Goal: Information Seeking & Learning: Find specific fact

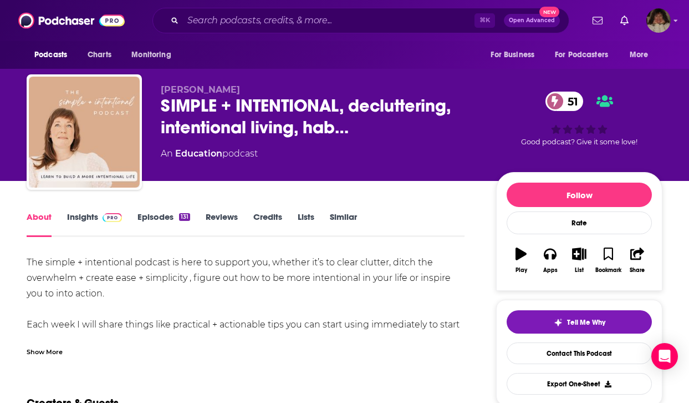
click at [335, 7] on div "Podcasts Charts Monitoring ⌘ K Open Advanced New For Business For Podcasters Mo…" at bounding box center [344, 20] width 689 height 41
click at [320, 21] on input "Search podcasts, credits, & more..." at bounding box center [329, 21] width 292 height 18
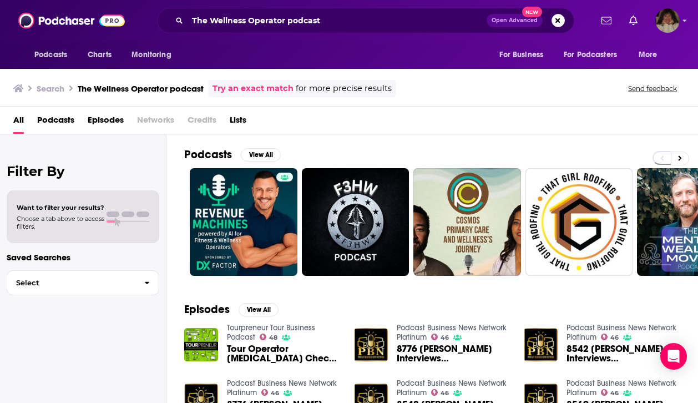
click at [59, 120] on span "Podcasts" at bounding box center [55, 122] width 37 height 23
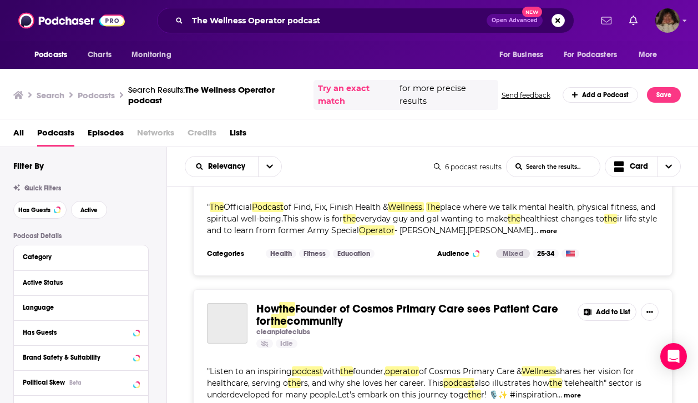
scroll to position [23, 0]
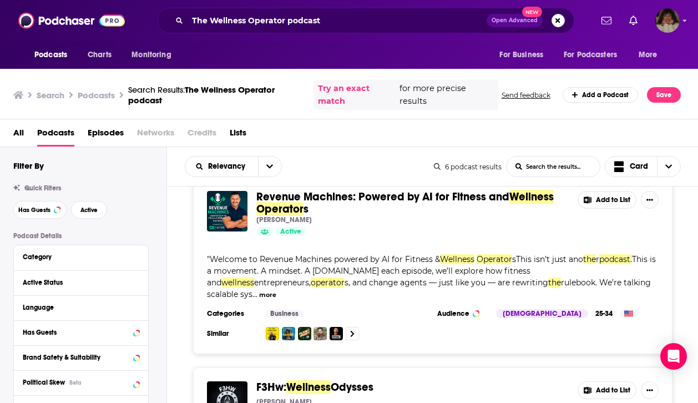
click at [20, 132] on span "All" at bounding box center [18, 135] width 11 height 23
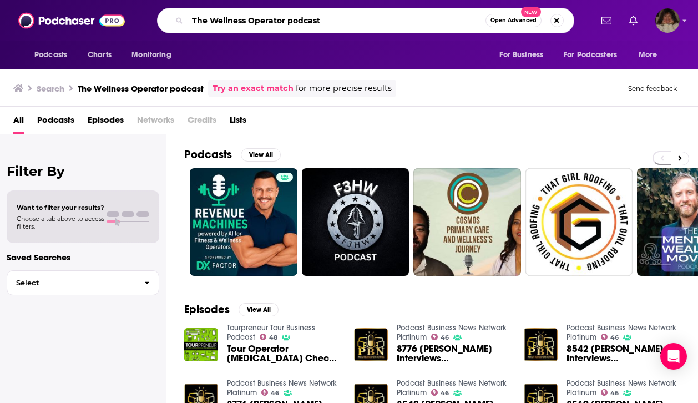
click at [357, 20] on input "The Wellness Operator podcast" at bounding box center [336, 21] width 298 height 18
click at [357, 17] on input "The Wellness Operator podcast" at bounding box center [336, 21] width 298 height 18
type input "The Wellness Operator podcast with [PERSON_NAME]"
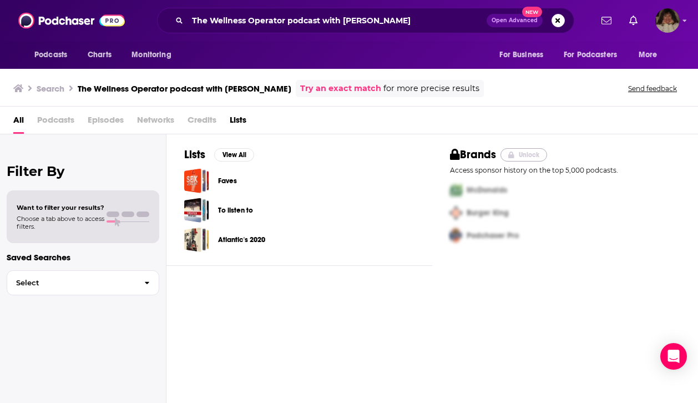
click at [516, 150] on button "Unlock" at bounding box center [523, 154] width 47 height 13
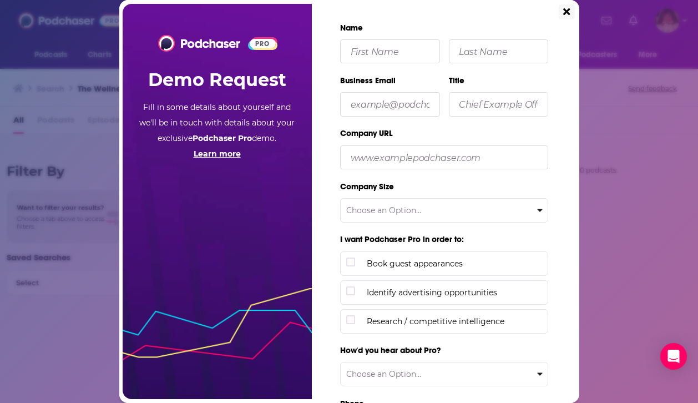
click at [565, 12] on icon "Close" at bounding box center [566, 11] width 7 height 7
